Goal: Task Accomplishment & Management: Use online tool/utility

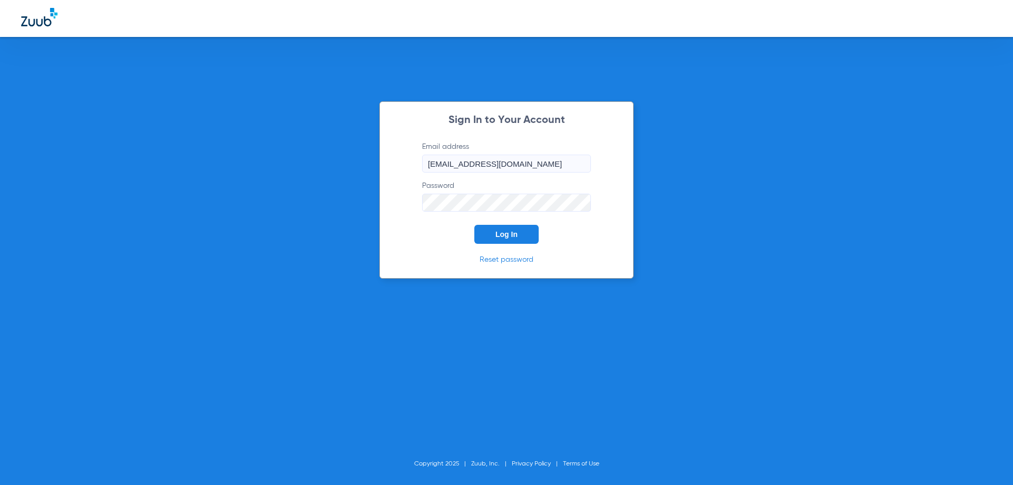
click at [497, 232] on span "Log In" at bounding box center [506, 234] width 22 height 8
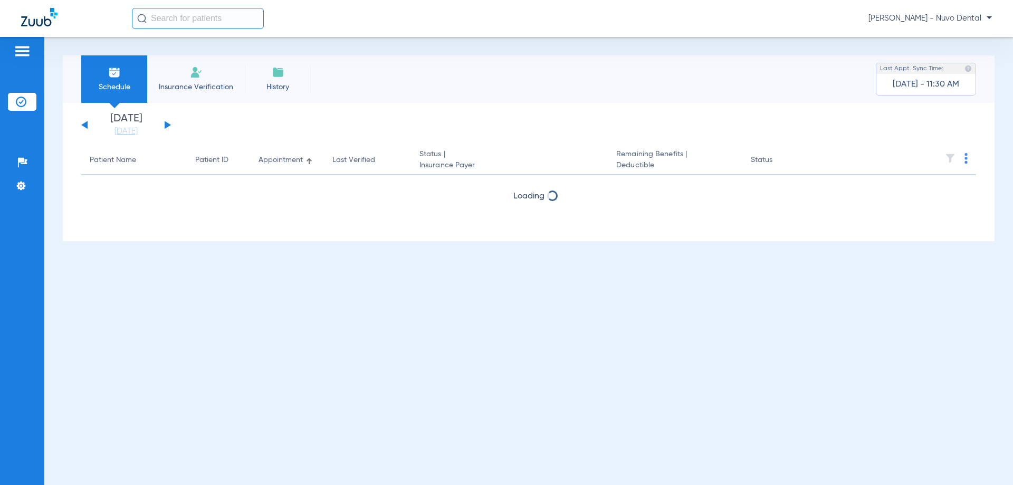
click at [215, 18] on input "text" at bounding box center [198, 18] width 132 height 21
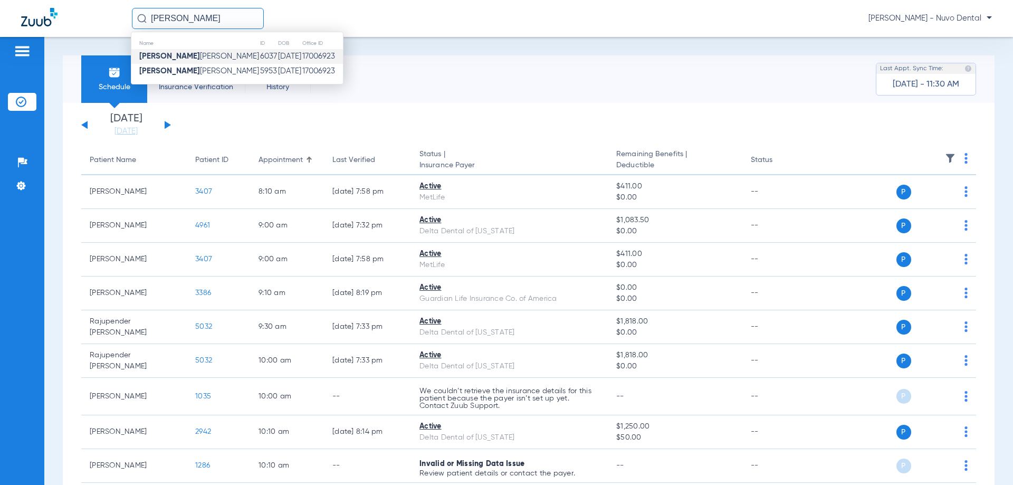
type input "[PERSON_NAME]"
click at [277, 53] on td "[DATE]" at bounding box center [289, 56] width 24 height 15
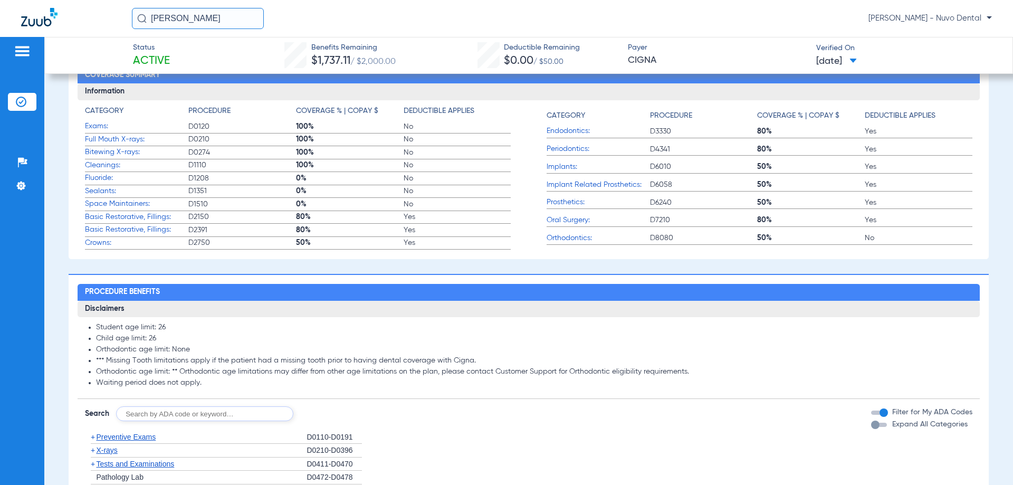
scroll to position [475, 0]
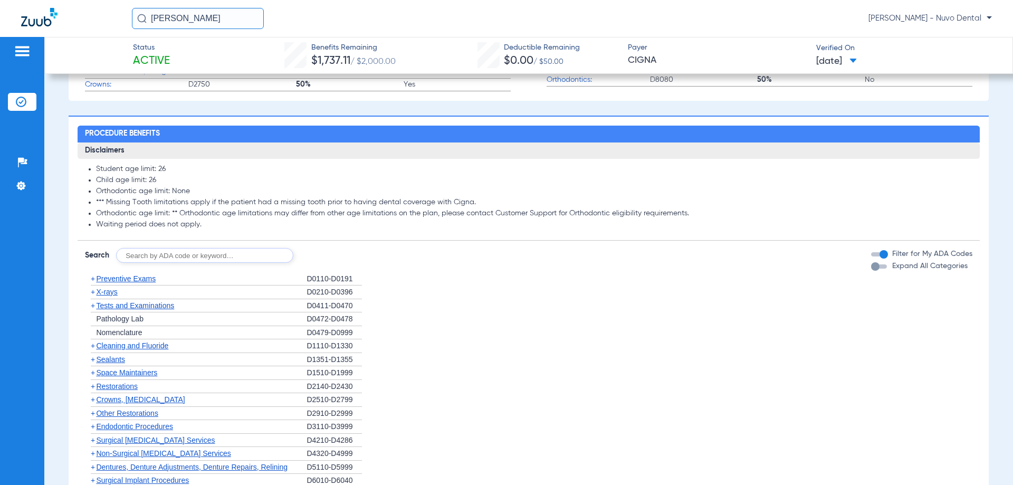
click at [161, 307] on span "Tests and Examinations" at bounding box center [135, 305] width 78 height 8
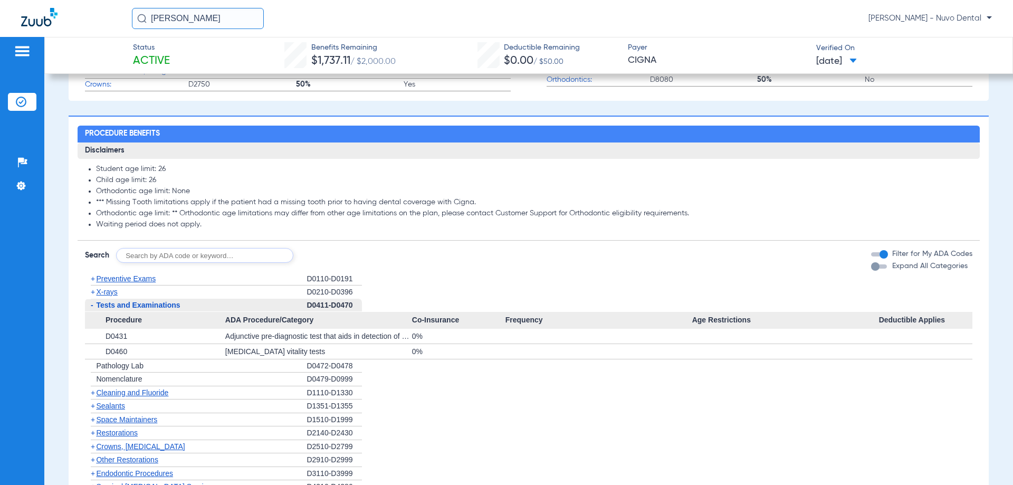
click at [184, 253] on input "text" at bounding box center [204, 255] width 177 height 15
type input "D2393"
click at [331, 257] on button "Search" at bounding box center [333, 255] width 42 height 15
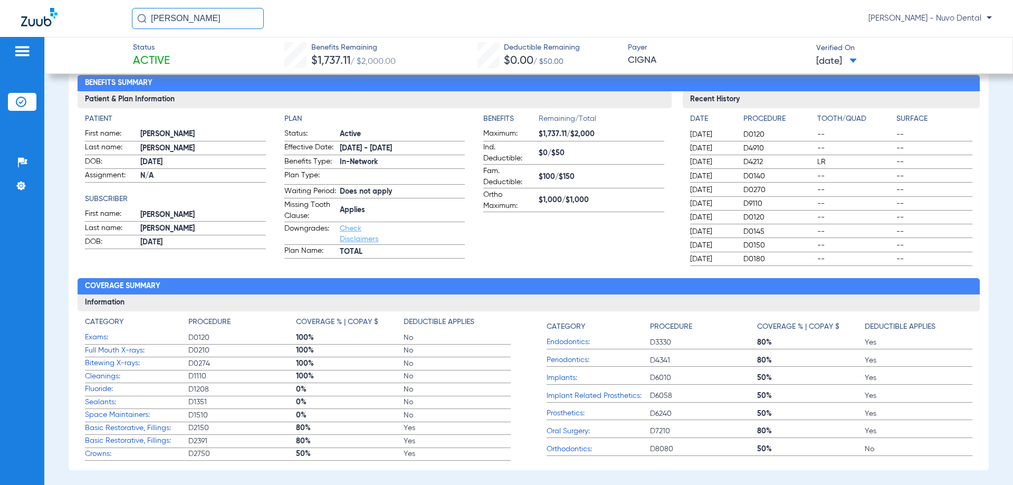
scroll to position [0, 0]
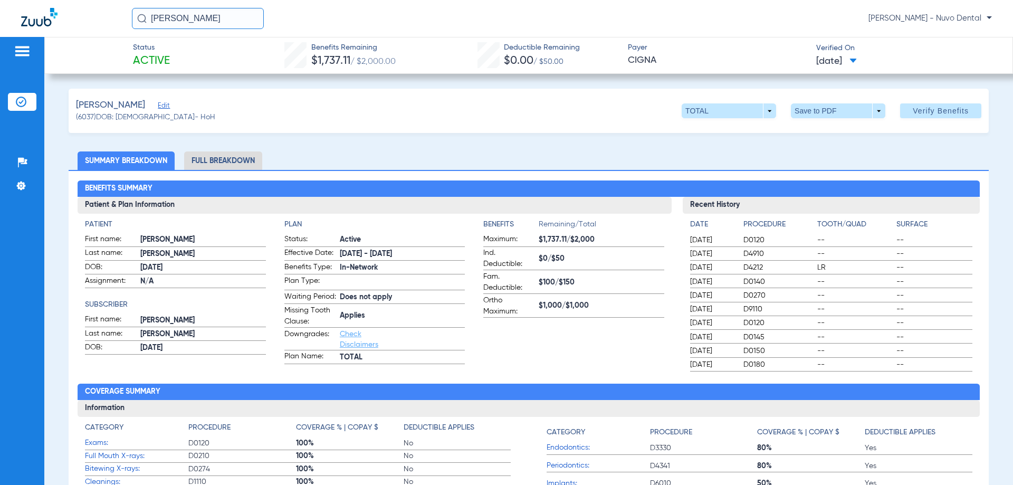
drag, startPoint x: 114, startPoint y: 9, endPoint x: 70, endPoint y: 7, distance: 44.4
click at [75, 9] on div "[PERSON_NAME] [PERSON_NAME] - Nuvo Dental" at bounding box center [506, 18] width 1013 height 37
click at [204, 13] on input "[PERSON_NAME]" at bounding box center [198, 18] width 132 height 21
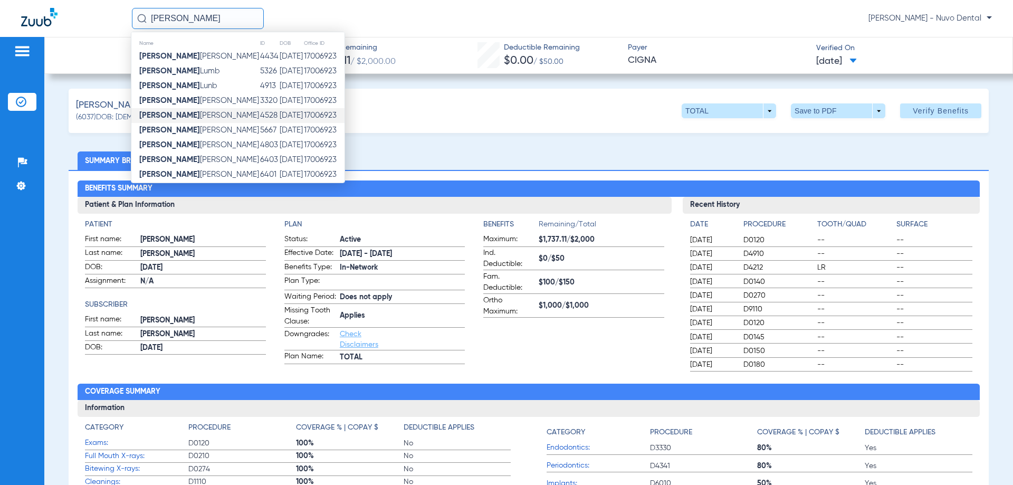
type input "[PERSON_NAME]"
click at [200, 111] on td "[PERSON_NAME]" at bounding box center [195, 115] width 128 height 15
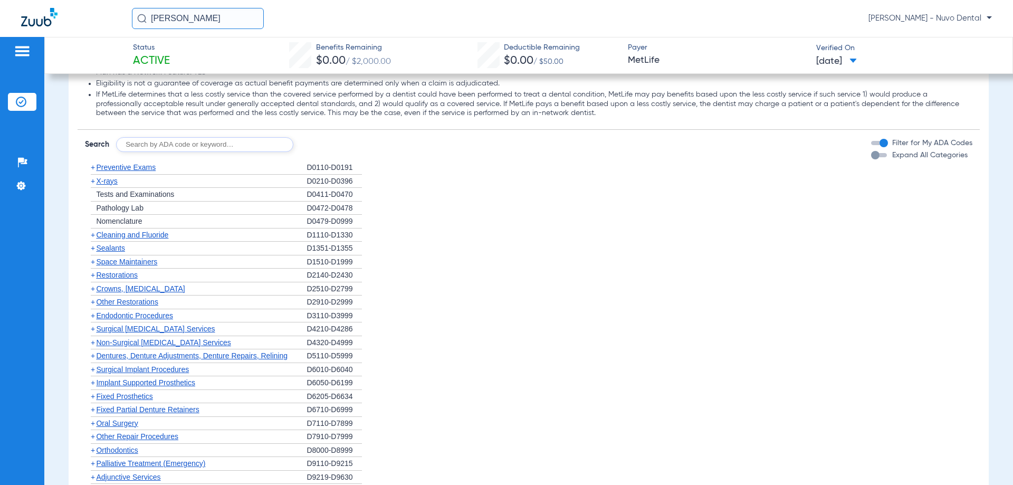
scroll to position [1002, 0]
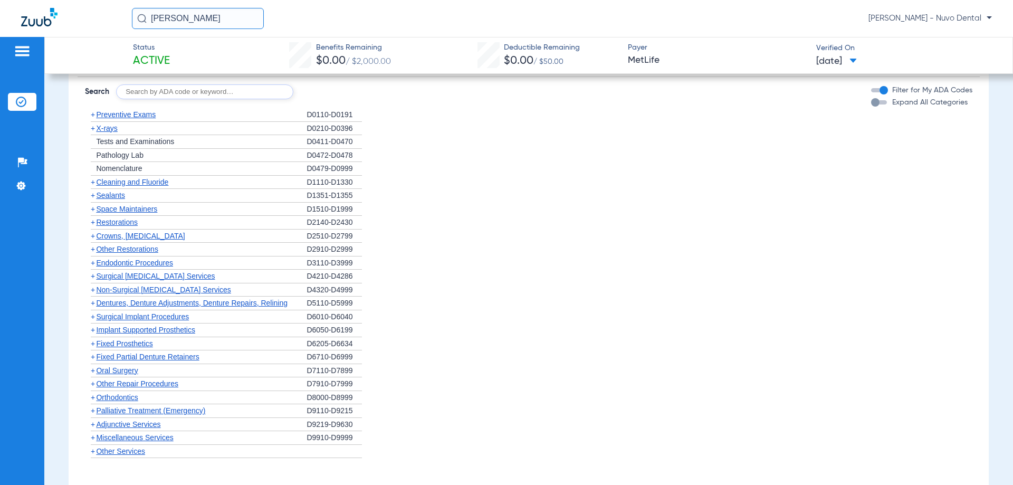
click at [152, 92] on input "text" at bounding box center [204, 91] width 177 height 15
type input "D4260"
click at [334, 90] on button "Search" at bounding box center [333, 91] width 42 height 15
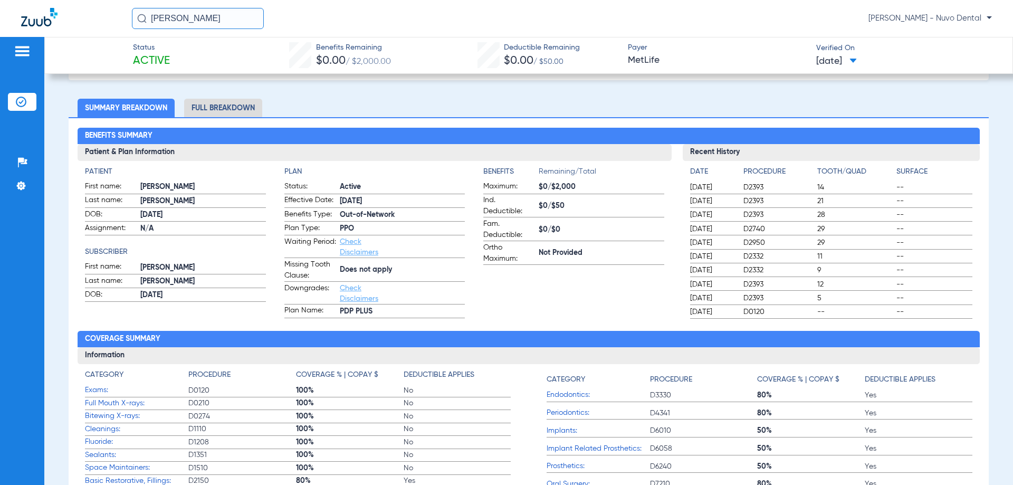
scroll to position [0, 0]
